Goal: Find specific page/section: Find specific page/section

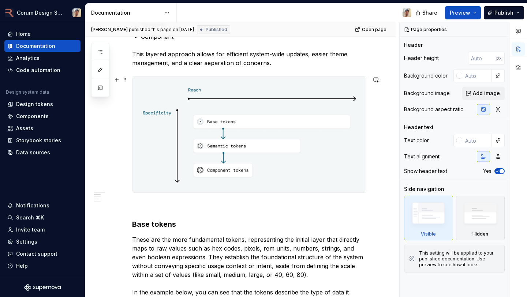
scroll to position [259, 0]
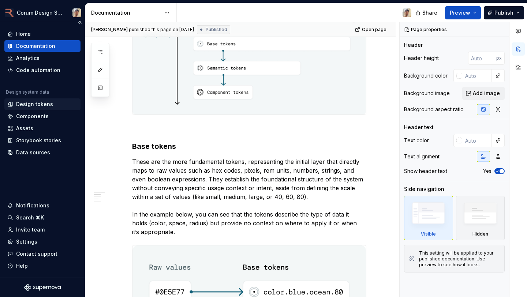
click at [30, 99] on div "Design tokens" at bounding box center [42, 104] width 76 height 12
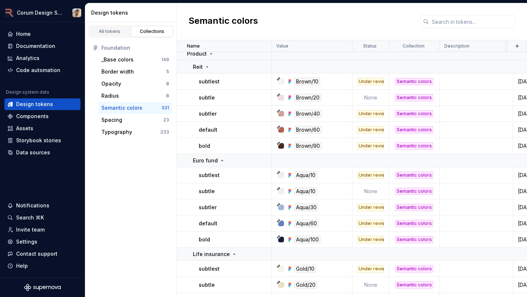
scroll to position [1318, 0]
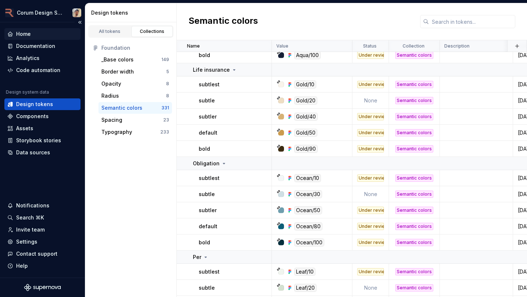
click at [31, 35] on div "Home" at bounding box center [42, 33] width 70 height 7
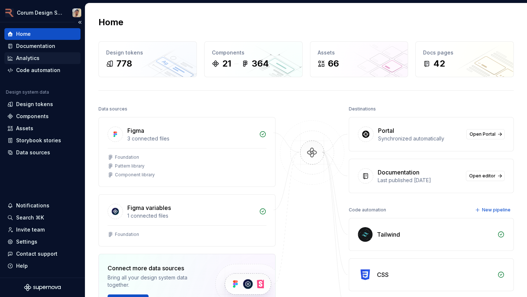
click at [34, 59] on div "Analytics" at bounding box center [27, 57] width 23 height 7
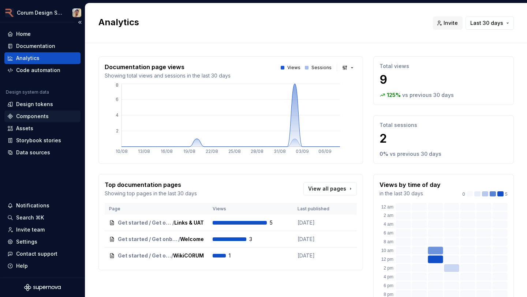
click at [37, 114] on div "Components" at bounding box center [32, 116] width 33 height 7
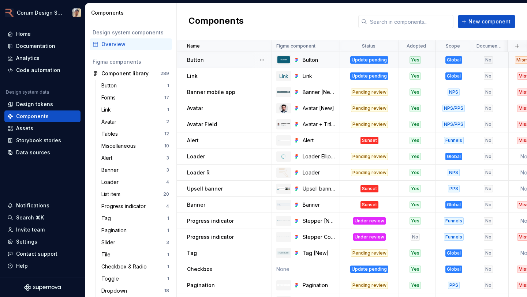
click at [232, 57] on div "Button" at bounding box center [229, 59] width 84 height 7
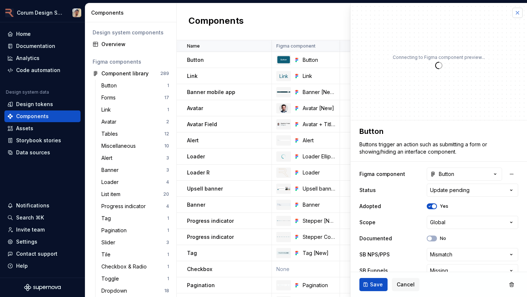
type textarea "*"
click at [516, 11] on button "button" at bounding box center [517, 13] width 10 height 10
